Goal: Understand process/instructions: Learn how to perform a task or action

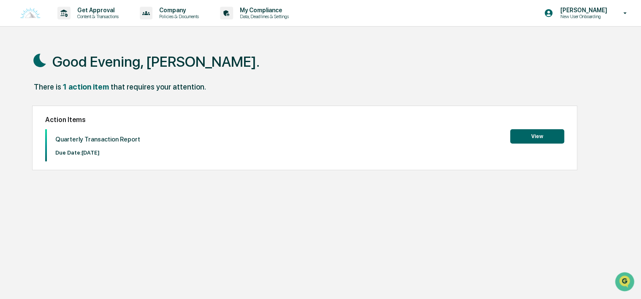
click at [515, 132] on button "View" at bounding box center [537, 136] width 54 height 14
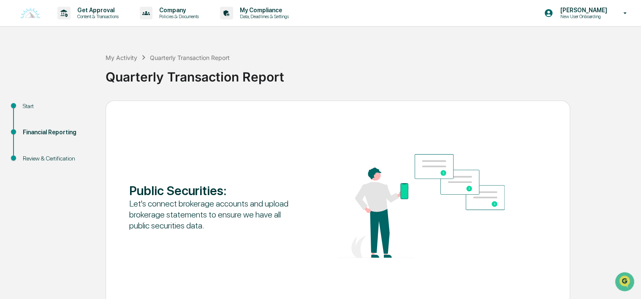
click at [27, 108] on div "Start" at bounding box center [57, 106] width 69 height 9
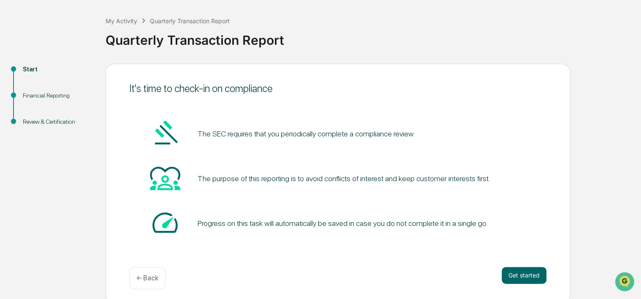
scroll to position [41, 0]
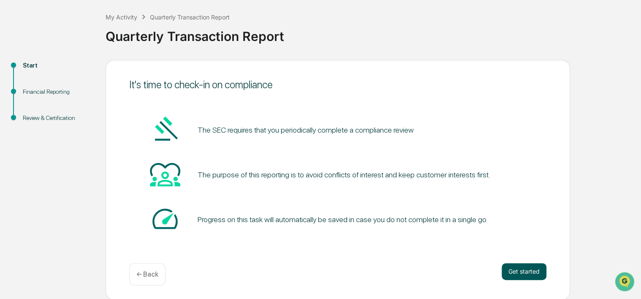
click at [523, 272] on button "Get started" at bounding box center [523, 271] width 45 height 17
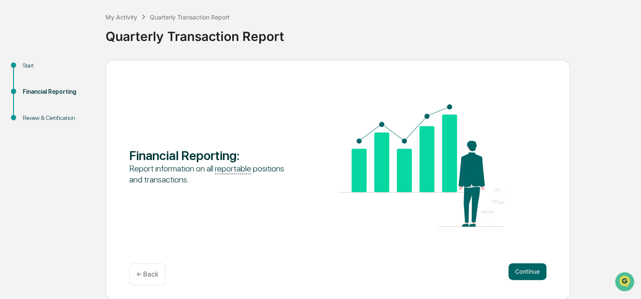
click at [523, 272] on button "Continue" at bounding box center [527, 271] width 38 height 17
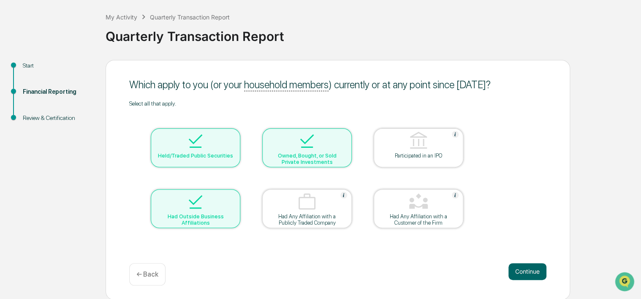
click at [209, 215] on div "Had Outside Business Affiliations" at bounding box center [195, 219] width 76 height 13
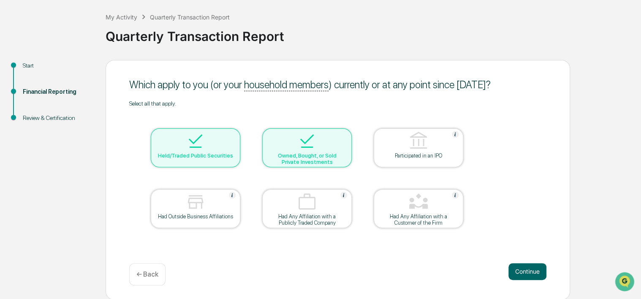
click at [209, 215] on div "Had Outside Business Affiliations" at bounding box center [195, 216] width 76 height 6
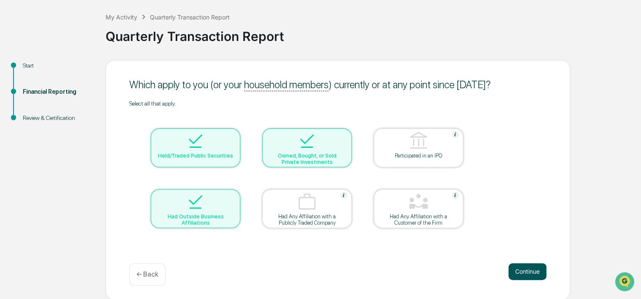
click at [536, 275] on button "Continue" at bounding box center [527, 271] width 38 height 17
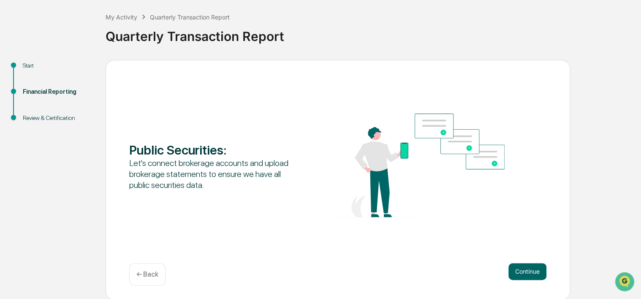
click at [536, 275] on button "Continue" at bounding box center [527, 271] width 38 height 17
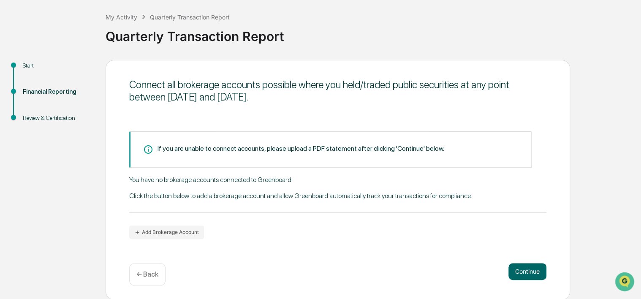
click at [146, 272] on p "← Back" at bounding box center [147, 274] width 22 height 8
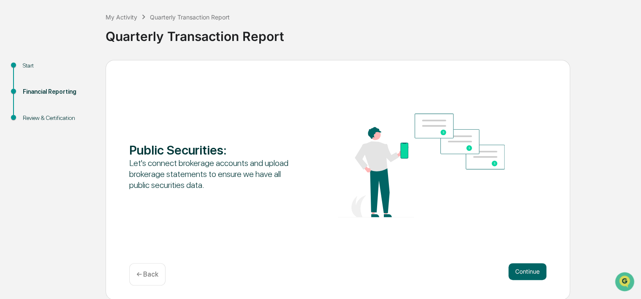
click at [146, 272] on p "← Back" at bounding box center [147, 274] width 22 height 8
